Goal: Complete application form: Complete application form

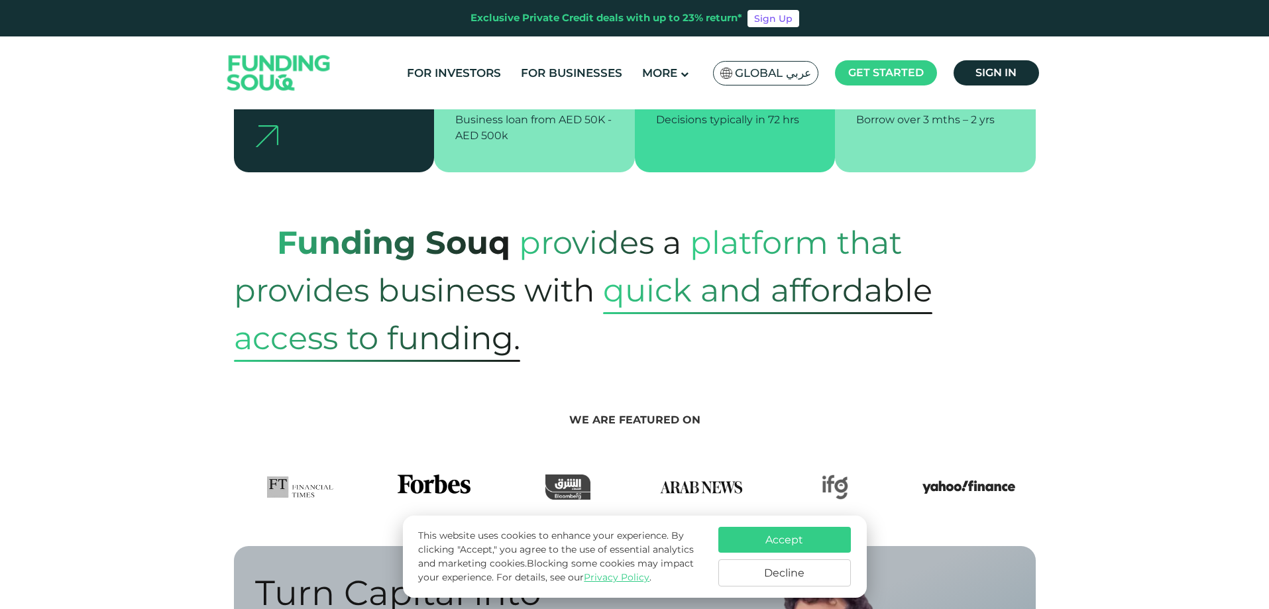
scroll to position [464, 0]
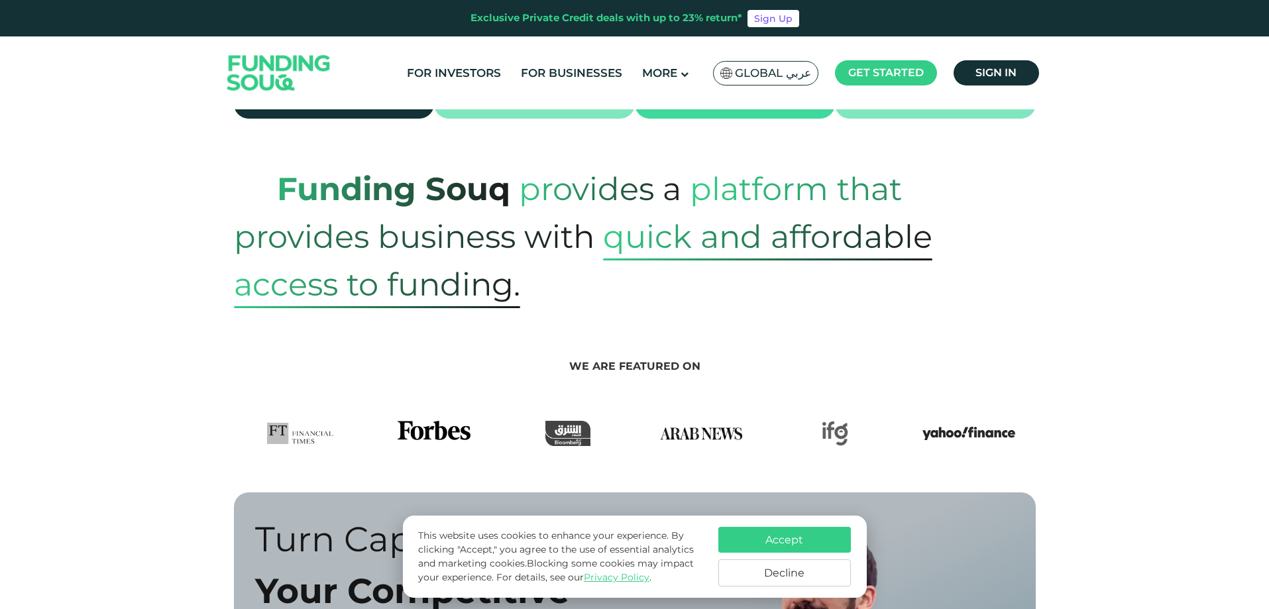
click at [797, 529] on button "Accept" at bounding box center [784, 540] width 132 height 26
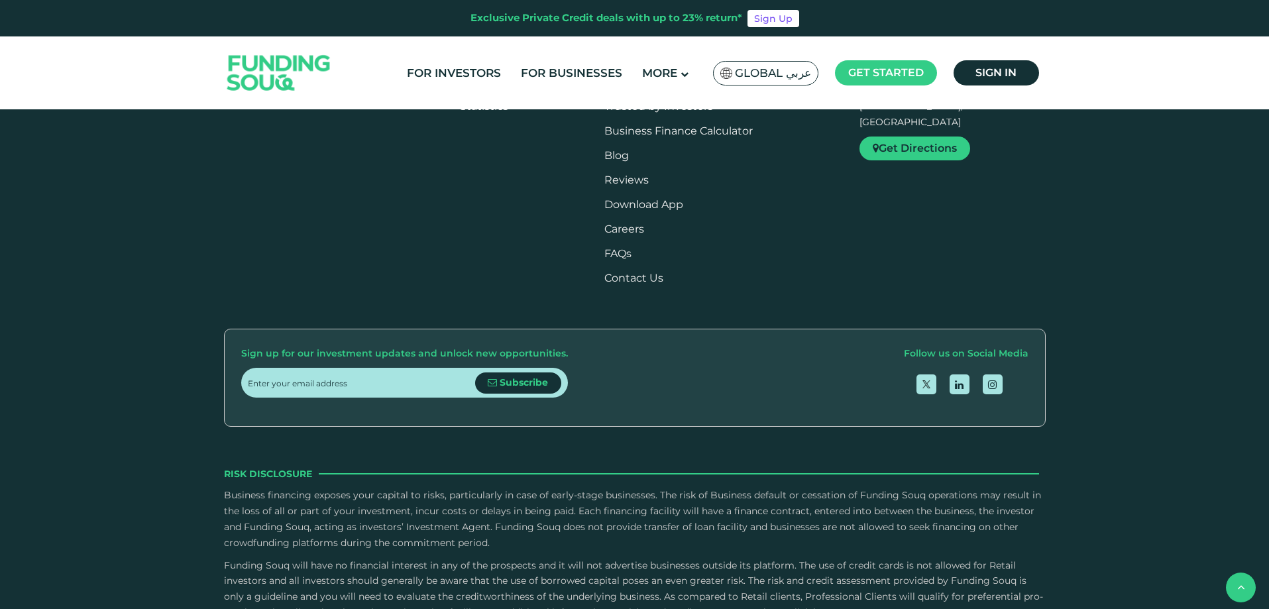
scroll to position [2385, 0]
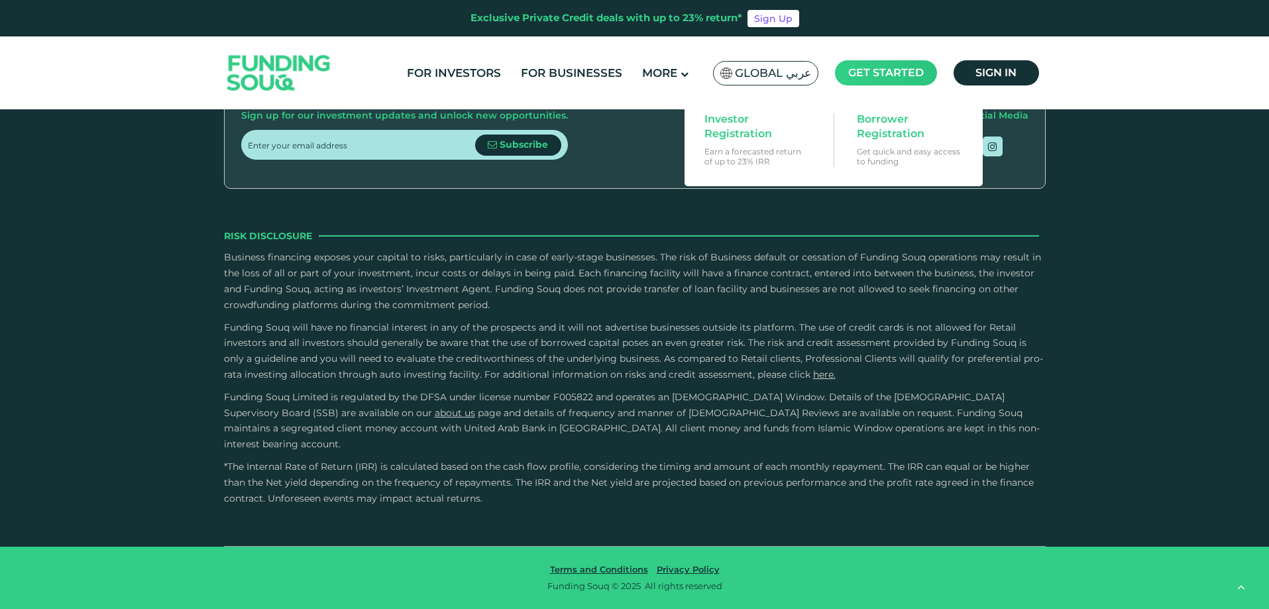
click at [881, 78] on span "Get started" at bounding box center [886, 72] width 76 height 13
click at [891, 129] on span "Borrower Registration" at bounding box center [908, 126] width 102 height 29
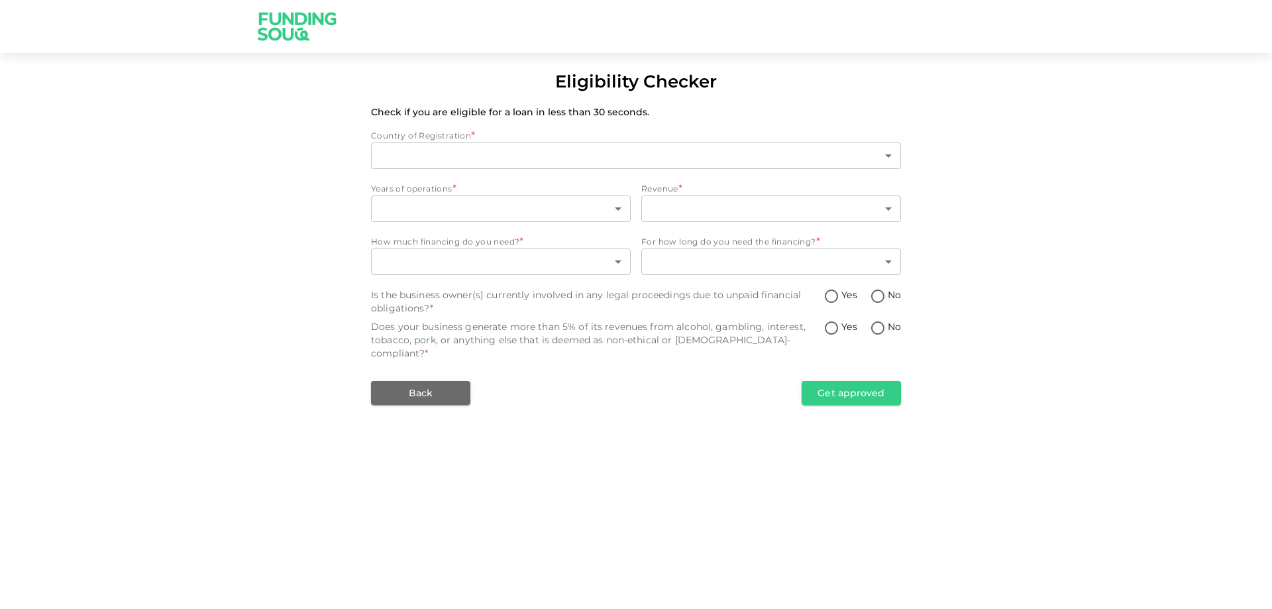
type input "1"
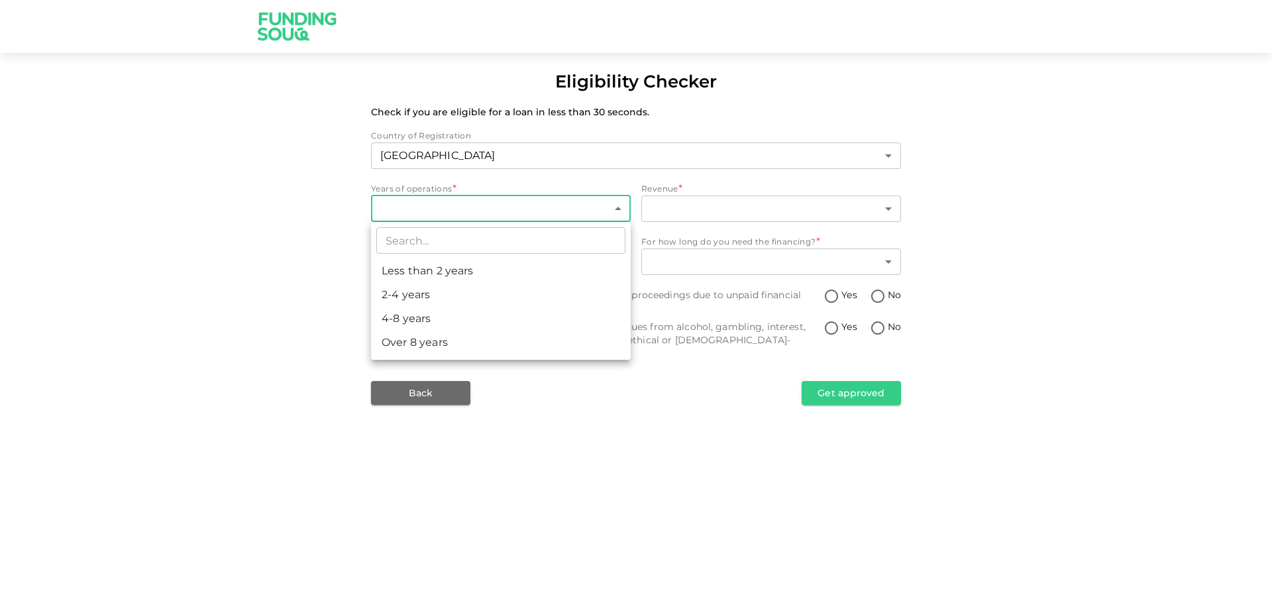
click at [418, 214] on body "Eligibility Checker Check if you are eligible for a loan in less than 30 second…" at bounding box center [636, 304] width 1272 height 609
click at [404, 339] on li "Over 8 years" at bounding box center [501, 343] width 260 height 24
type input "4"
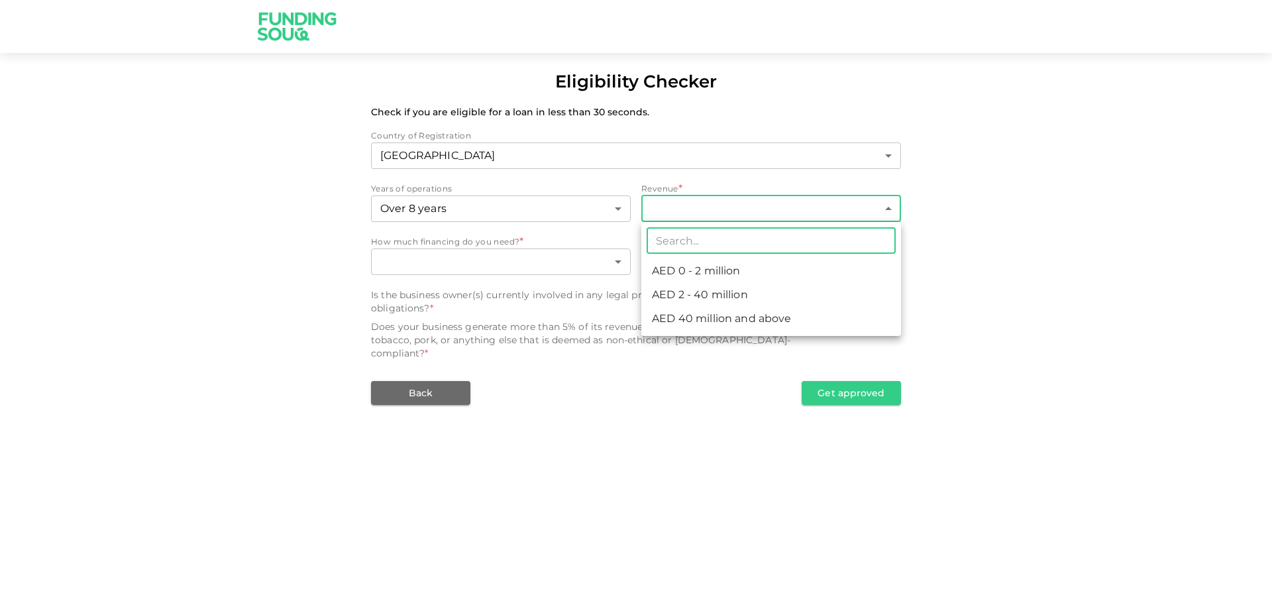
click at [674, 203] on body "Eligibility Checker Check if you are eligible for a loan in less than 30 second…" at bounding box center [636, 304] width 1272 height 609
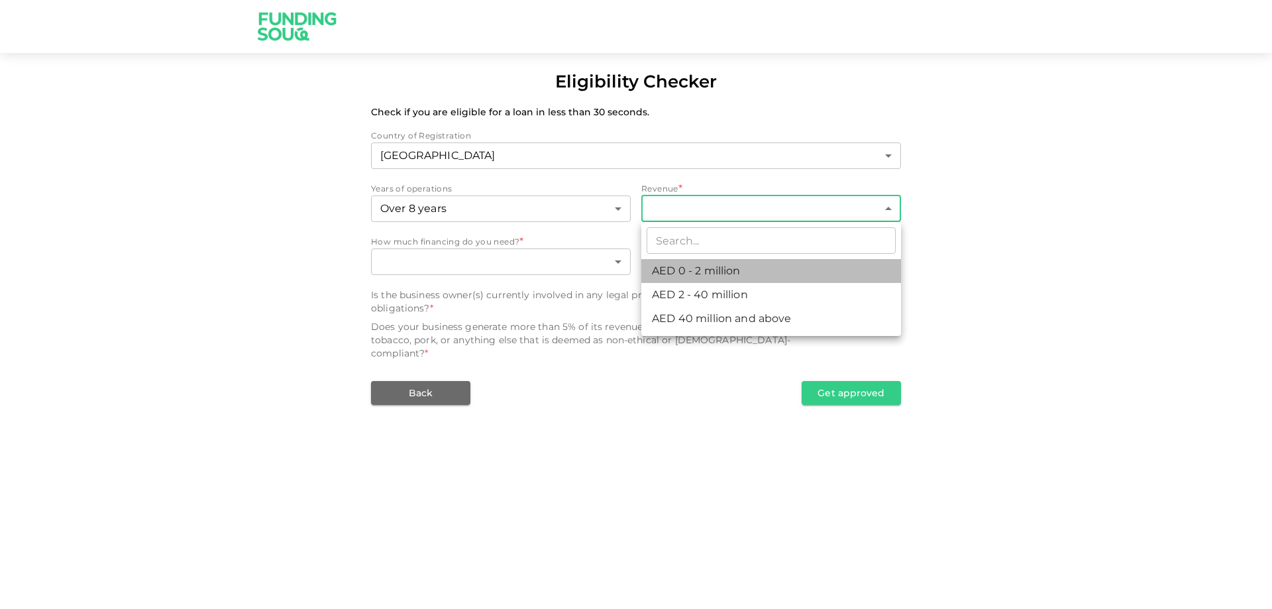
click at [684, 270] on li "AED 0 - 2 million" at bounding box center [771, 271] width 260 height 24
type input "1"
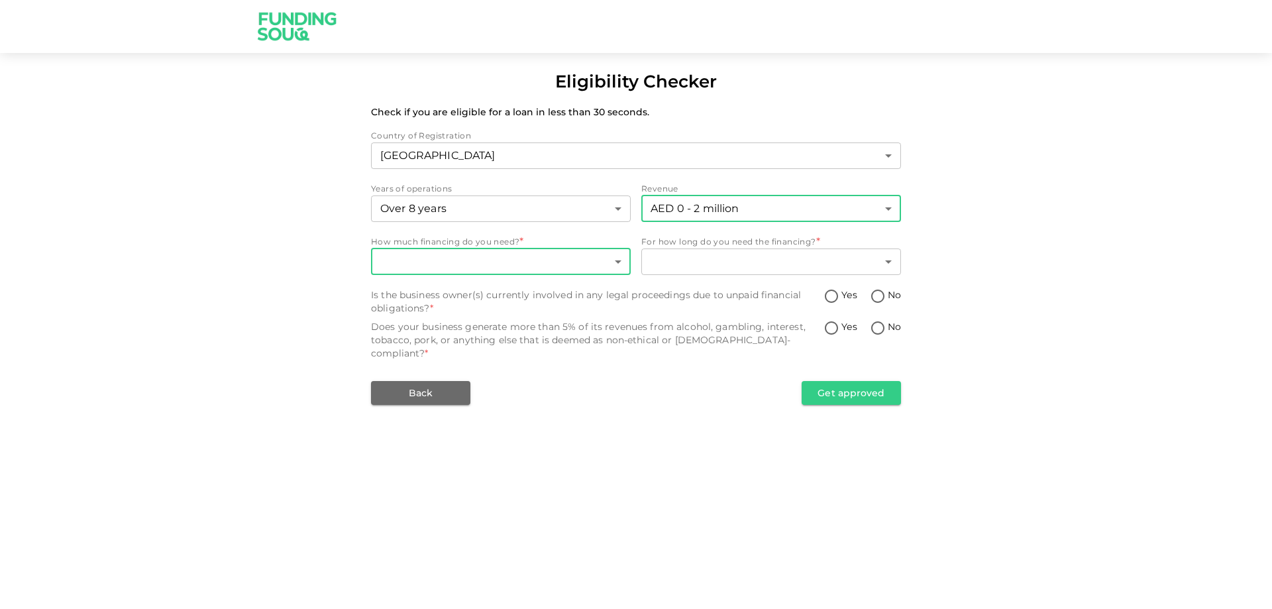
click at [466, 264] on body "Eligibility Checker Check if you are eligible for a loan in less than 30 second…" at bounding box center [636, 304] width 1272 height 609
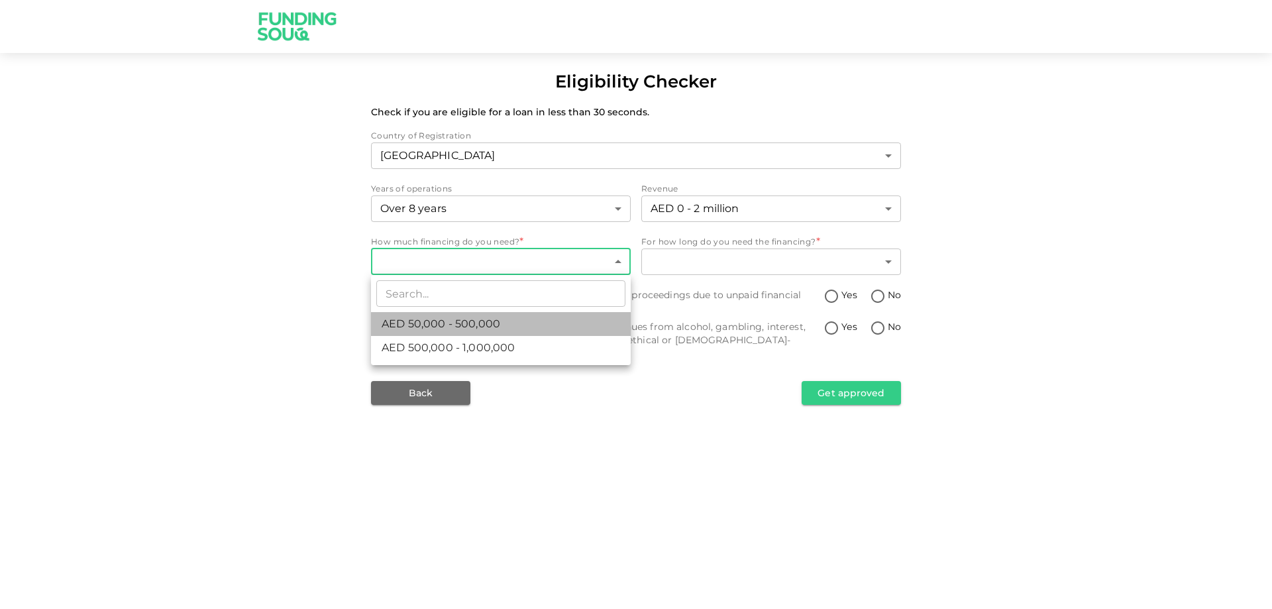
click at [472, 325] on span "AED 50,000 - 500,000" at bounding box center [441, 324] width 119 height 16
type input "1"
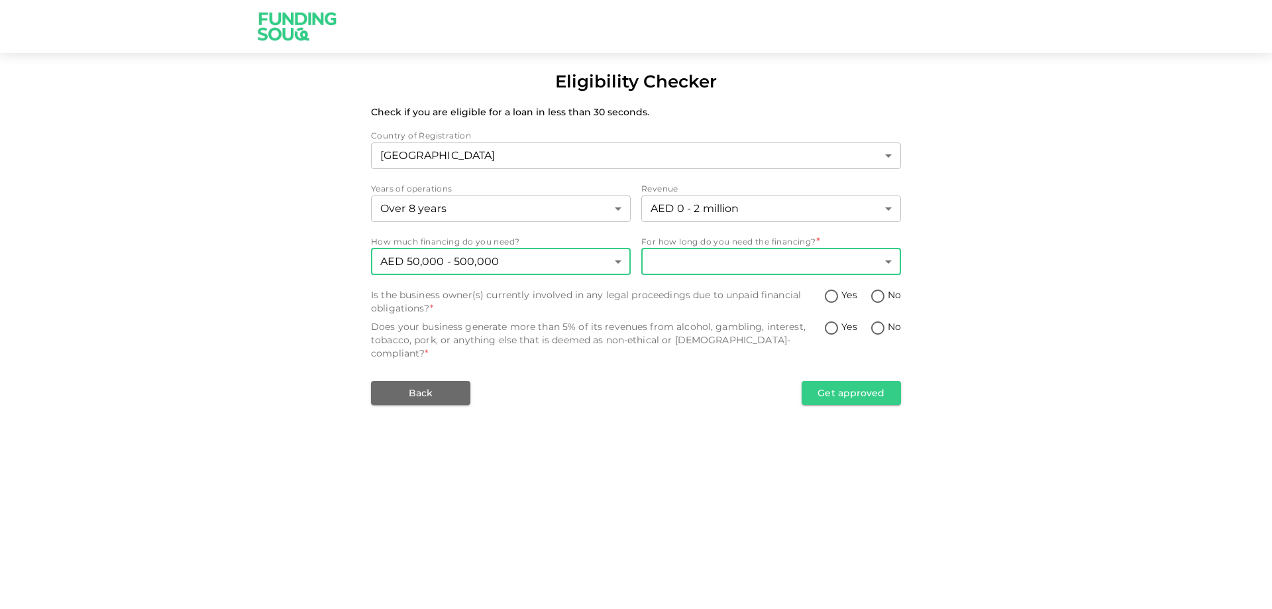
click at [680, 263] on body "Eligibility Checker Check if you are eligible for a loan in less than 30 second…" at bounding box center [636, 304] width 1272 height 609
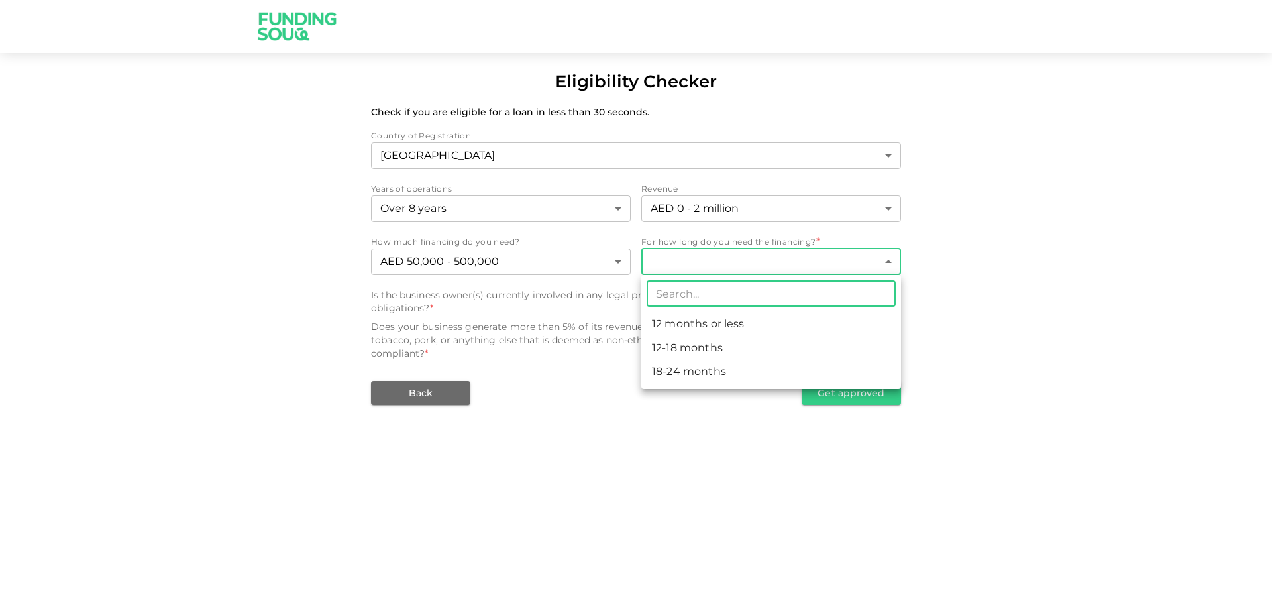
click at [699, 373] on li "18-24 months" at bounding box center [771, 372] width 260 height 24
type input "3"
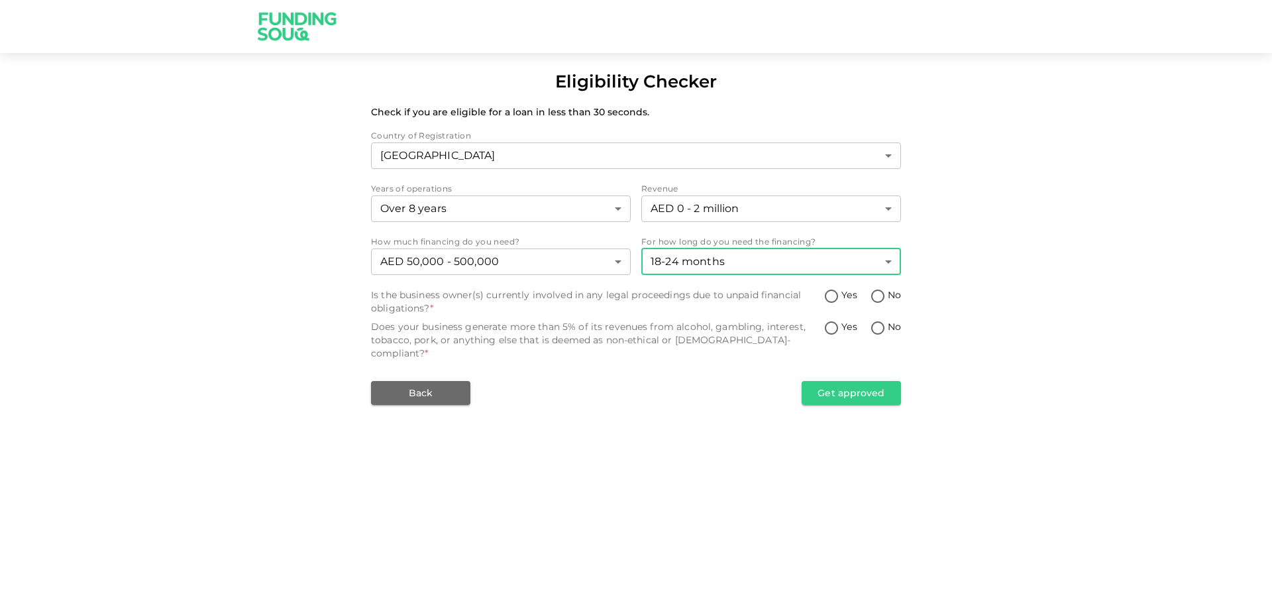
click at [880, 297] on input "No" at bounding box center [878, 297] width 20 height 18
radio input "true"
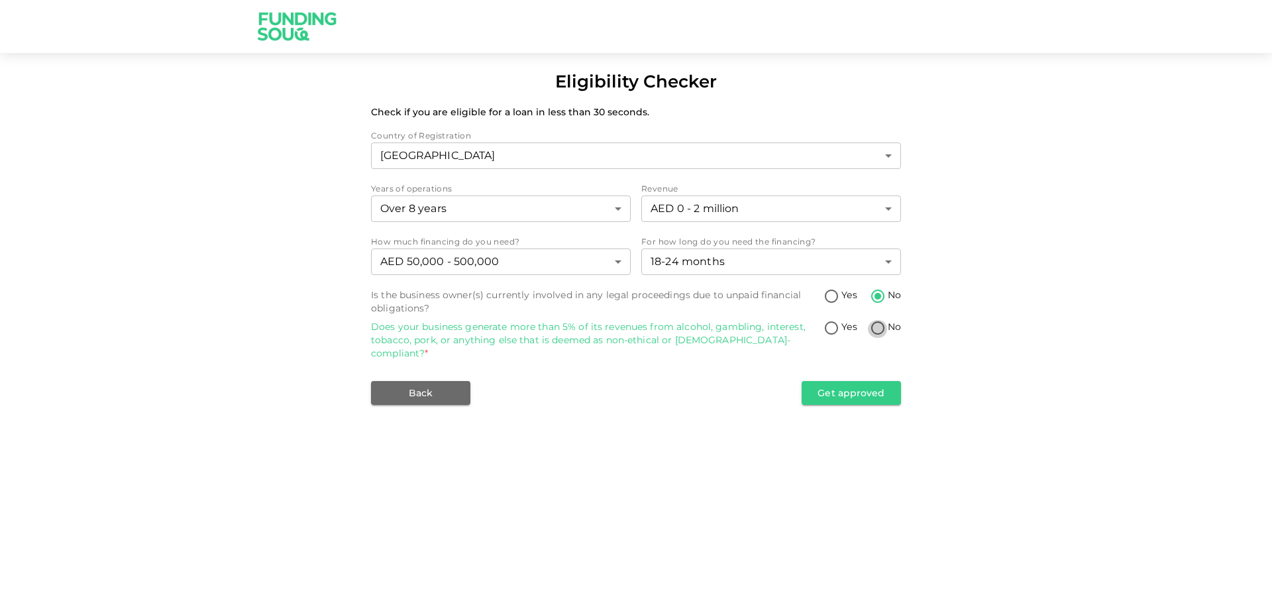
click at [878, 328] on input "No" at bounding box center [878, 329] width 20 height 18
radio input "true"
click at [839, 382] on button "Get approved" at bounding box center [851, 393] width 99 height 24
